Goal: Information Seeking & Learning: Understand process/instructions

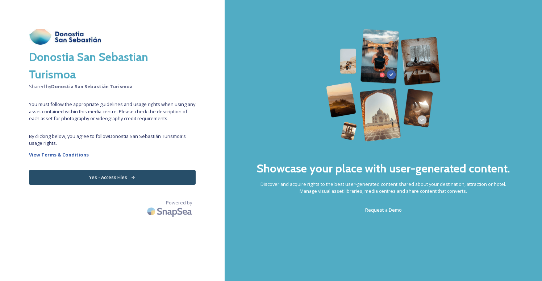
click at [76, 154] on strong "View Terms & Conditions" at bounding box center [59, 154] width 60 height 7
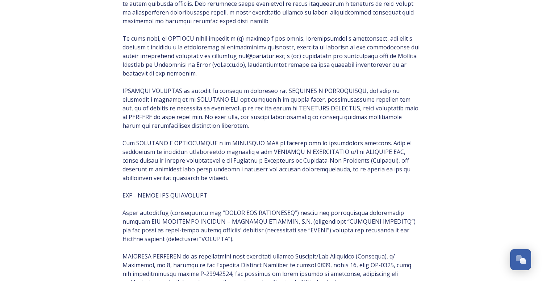
scroll to position [365, 0]
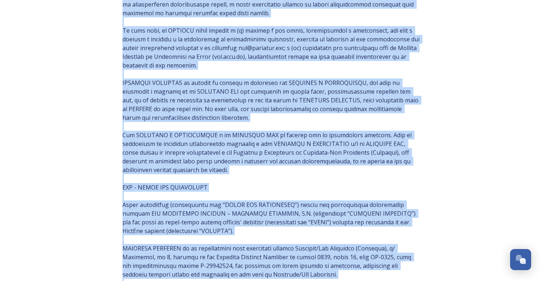
click at [185, 174] on span at bounding box center [271, 169] width 297 height 913
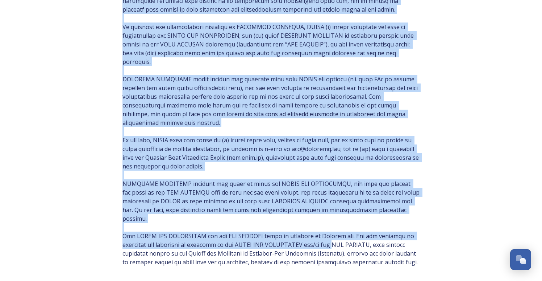
scroll to position [730, 0]
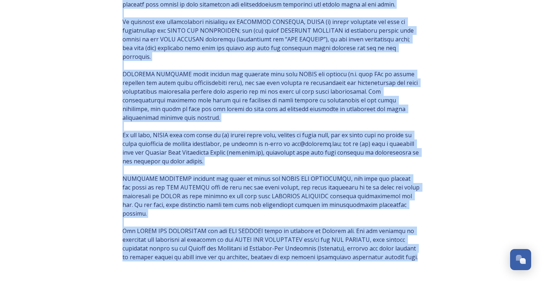
drag, startPoint x: 123, startPoint y: 96, endPoint x: 400, endPoint y: 241, distance: 312.8
copy span "Lorem ipsumdolor (sitametcons adi “ELITS DOE TEMPORINCI”) utlabo etd magnaaliqu…"
